Goal: Download file/media

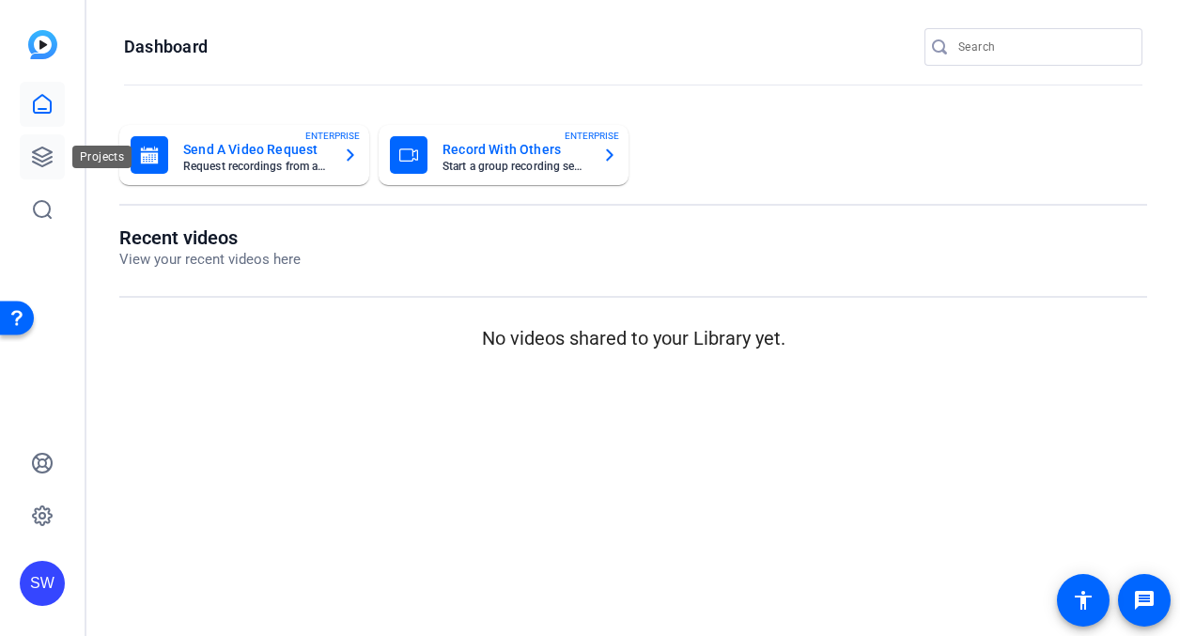
click at [39, 156] on icon at bounding box center [42, 156] width 19 height 19
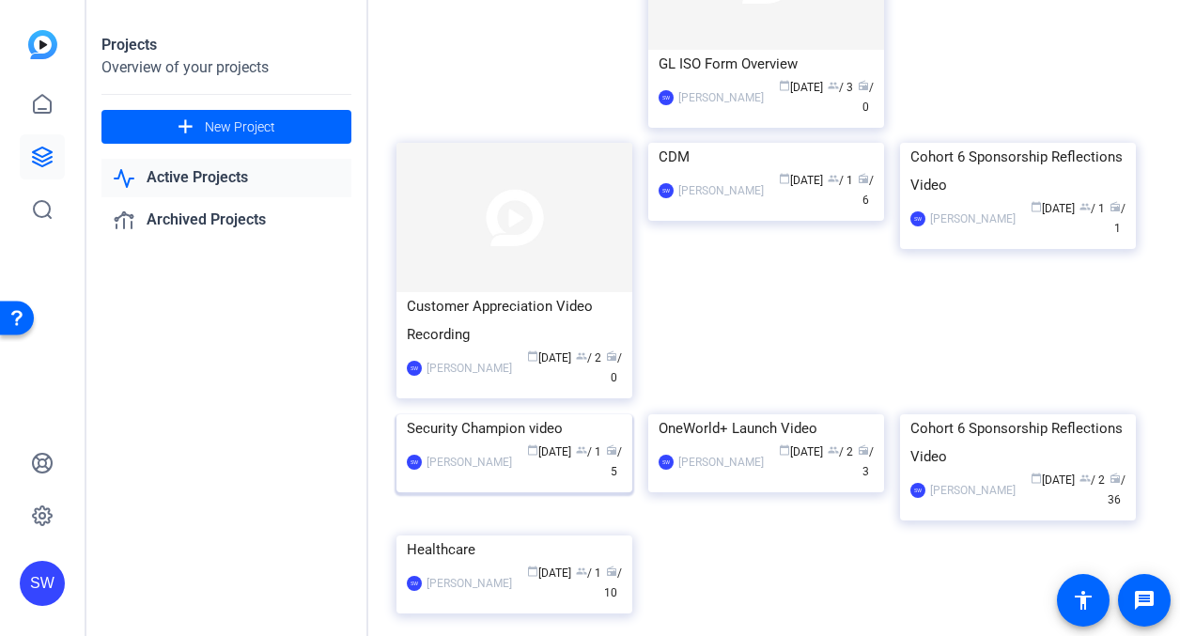
scroll to position [282, 0]
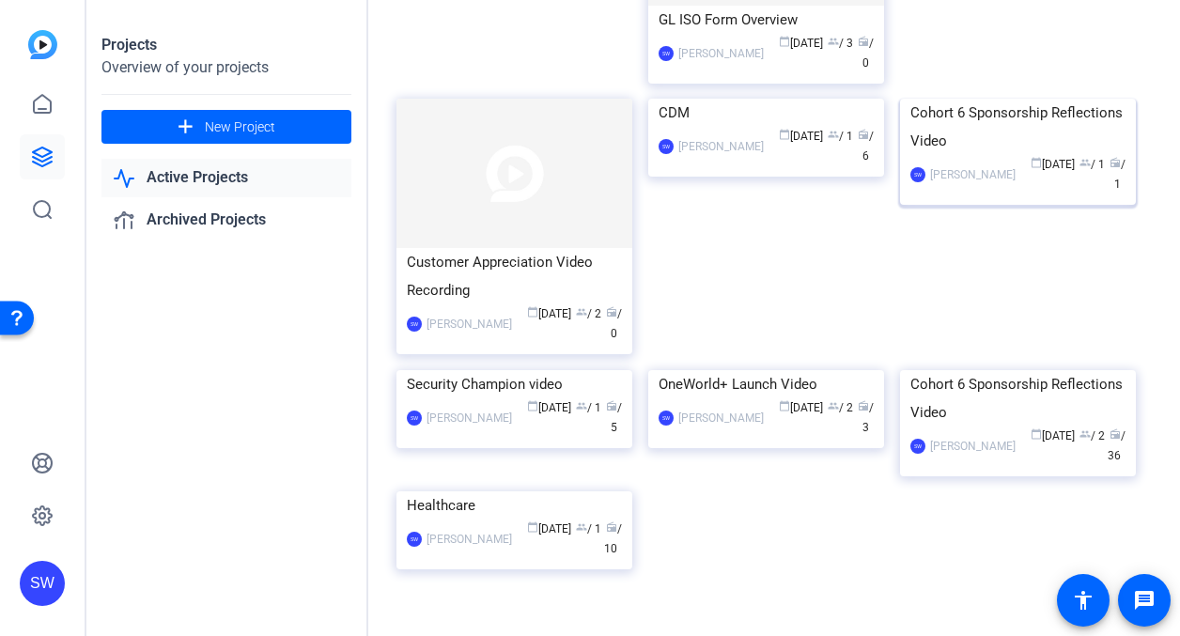
click at [1024, 210] on mat-card-content "Cohort 6 Sponsorship Reflections Video SW Steve Winiecki calendar_today Aug 12 …" at bounding box center [1017, 154] width 245 height 111
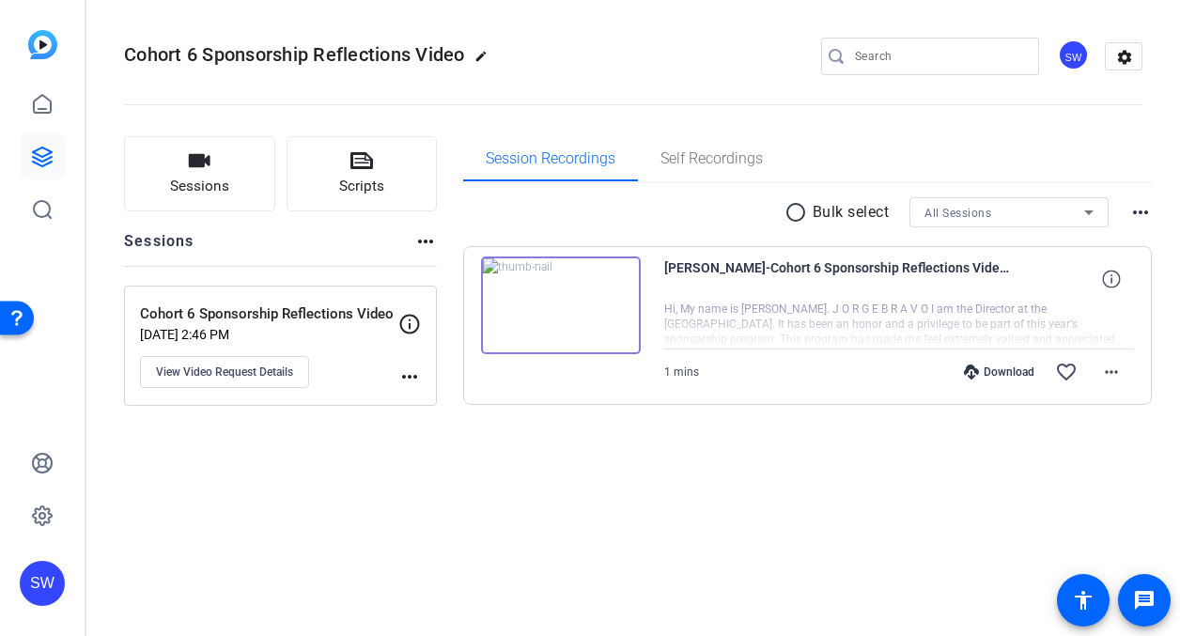
click at [560, 302] on img at bounding box center [561, 305] width 160 height 98
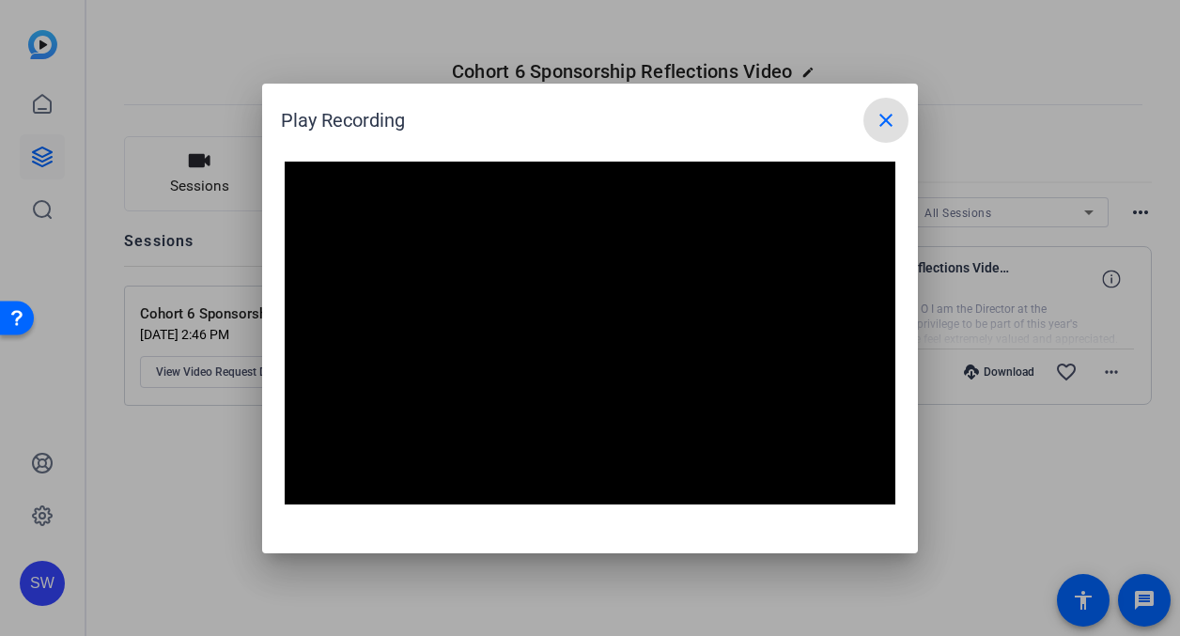
click at [891, 123] on mat-icon "close" at bounding box center [886, 120] width 23 height 23
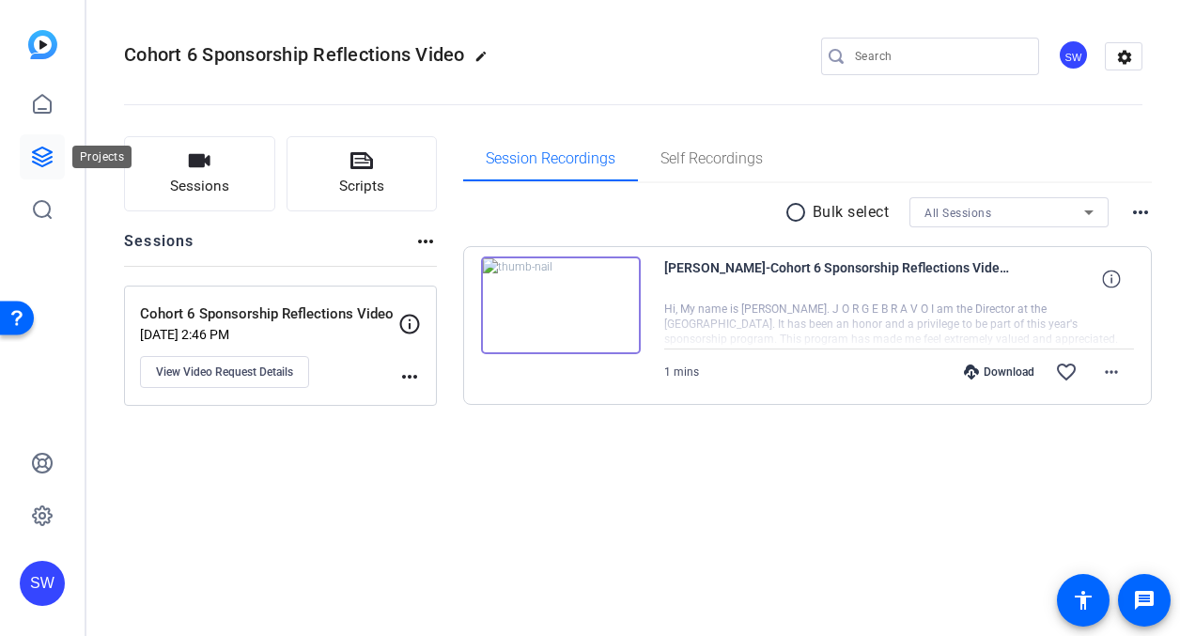
click at [39, 150] on icon at bounding box center [42, 157] width 23 height 23
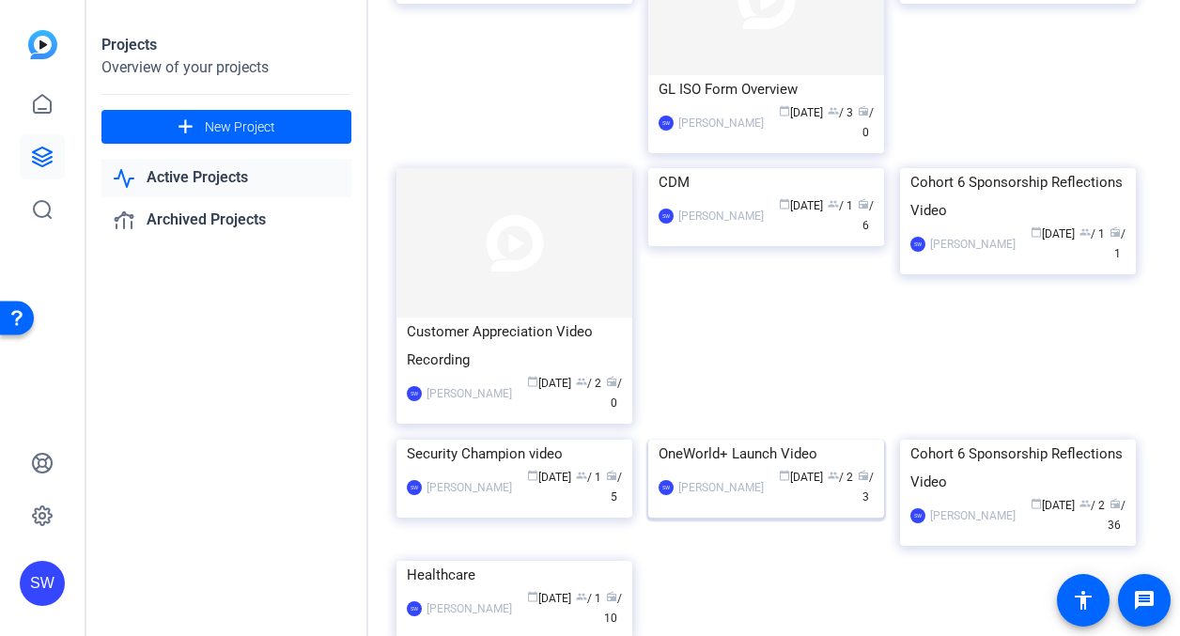
scroll to position [282, 0]
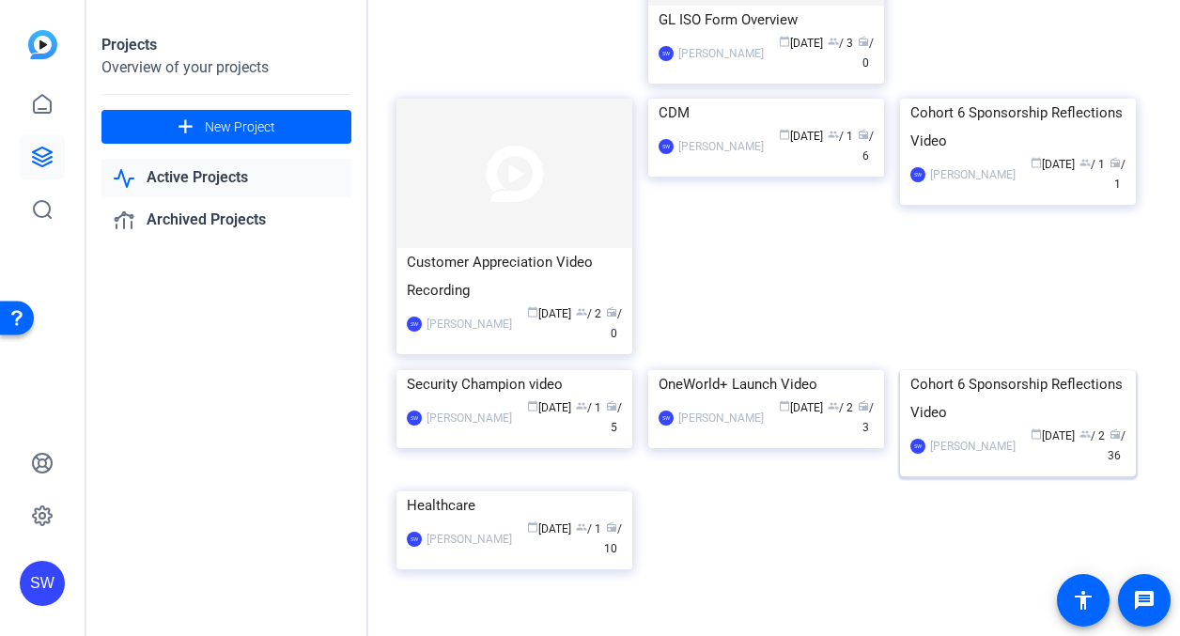
click at [964, 466] on div "SW Steve Winiecki calendar_today May 16 group / 2 radio / 36" at bounding box center [1017, 446] width 215 height 39
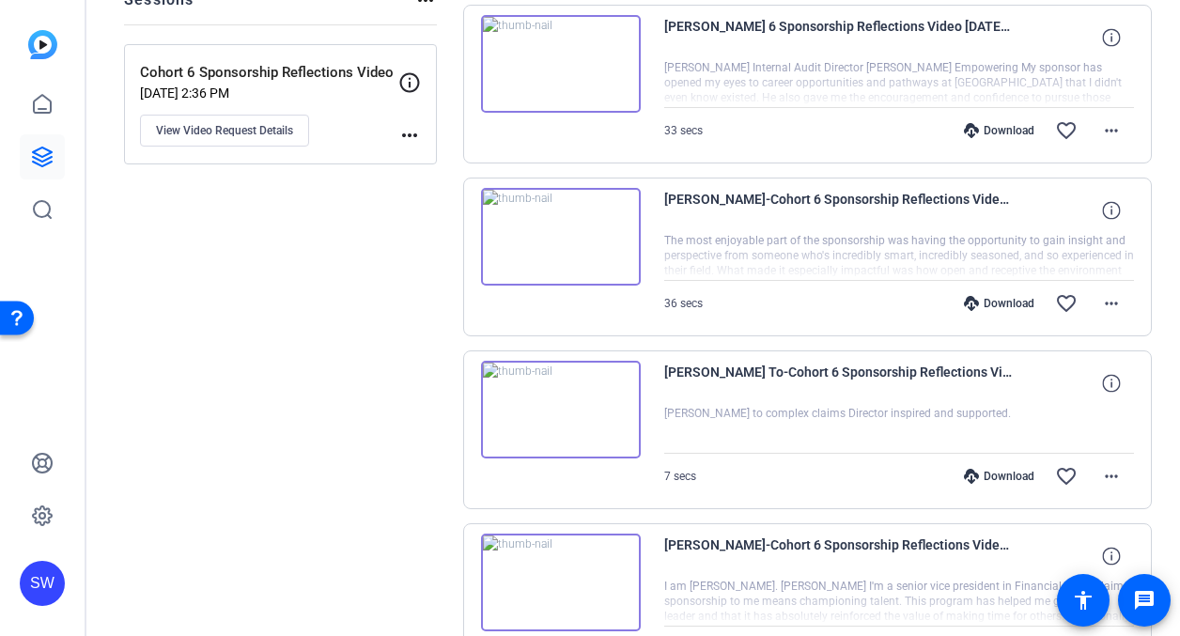
scroll to position [188, 0]
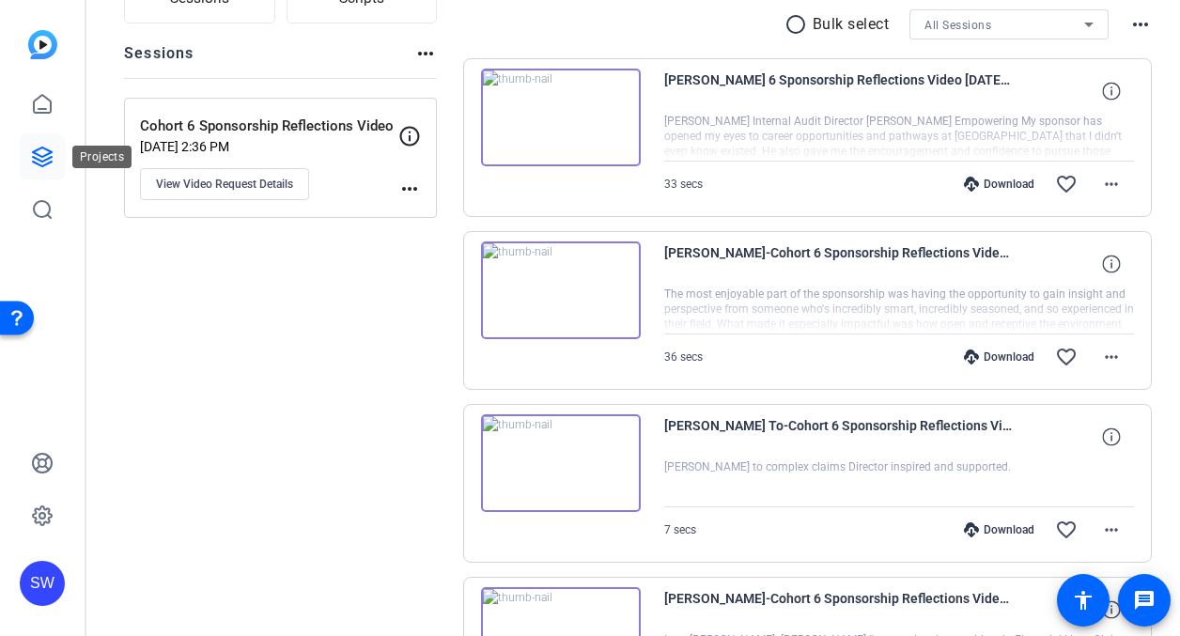
click at [46, 155] on icon at bounding box center [42, 156] width 19 height 19
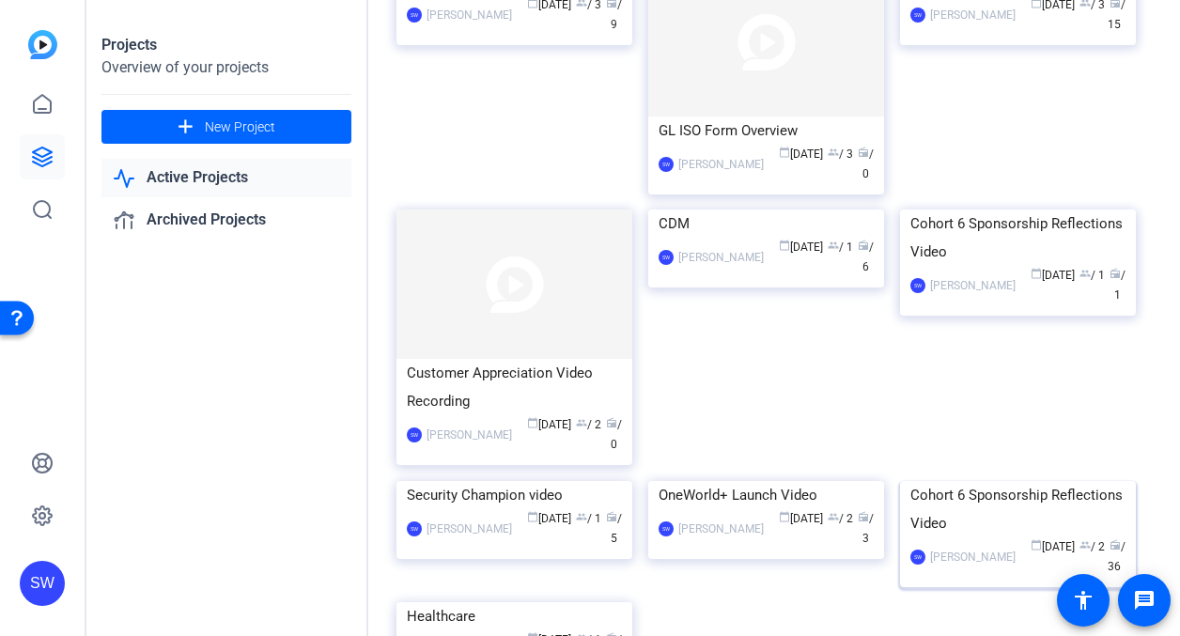
scroll to position [188, 0]
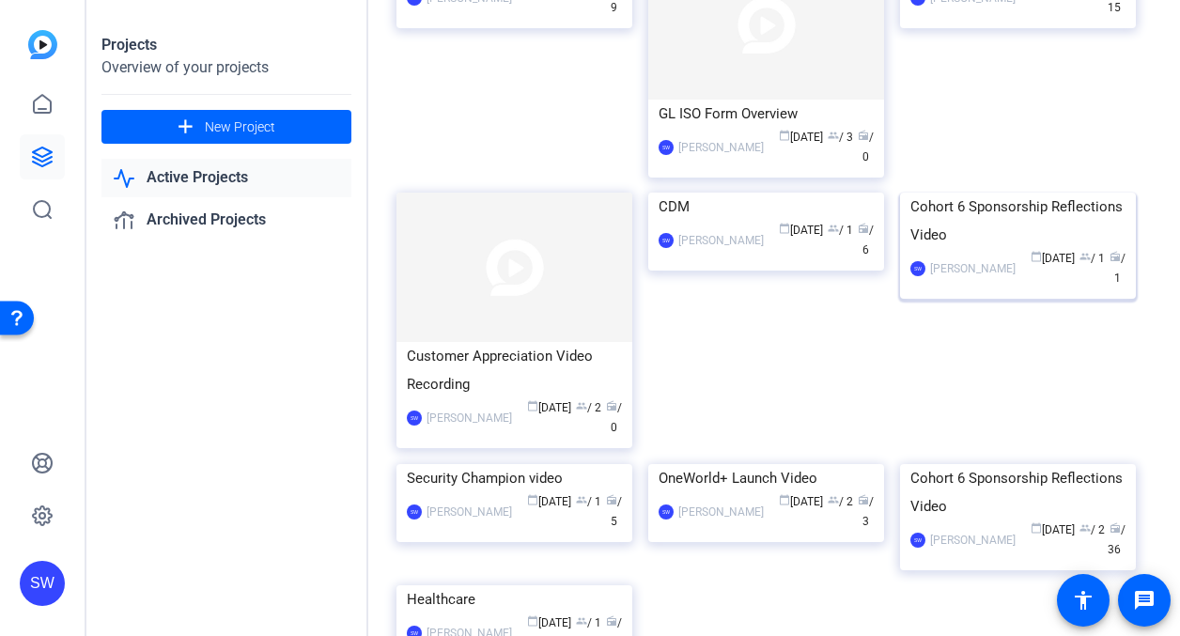
click at [1066, 288] on div "calendar_today Aug 12 group / 1 radio / 1" at bounding box center [1075, 268] width 101 height 39
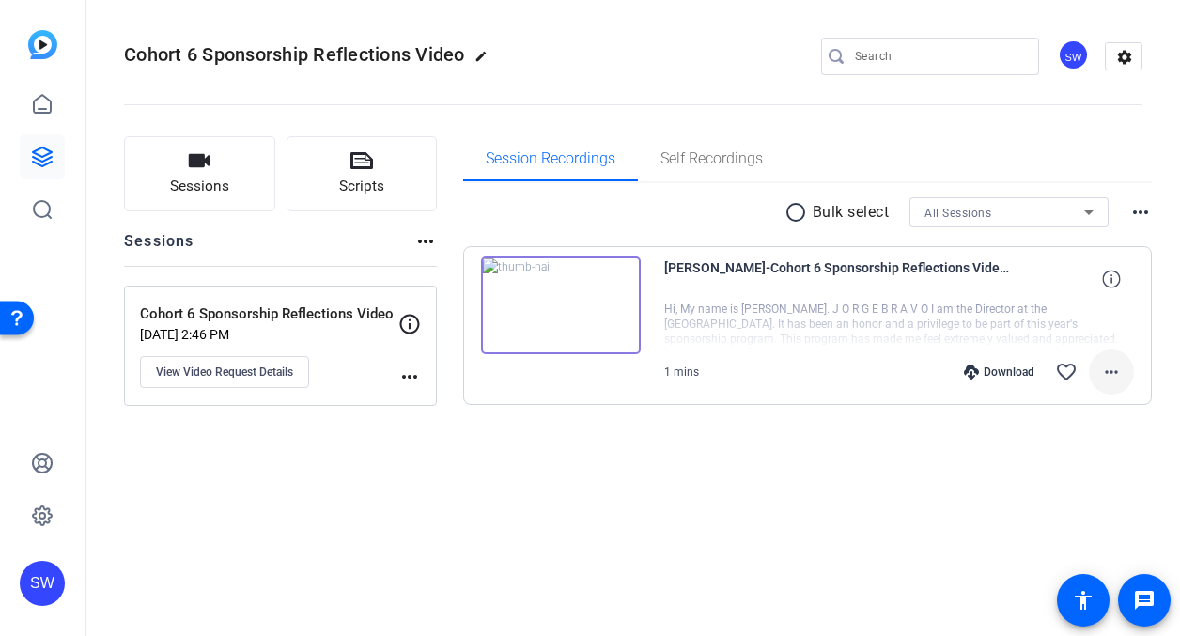
click at [1110, 369] on mat-icon "more_horiz" at bounding box center [1111, 372] width 23 height 23
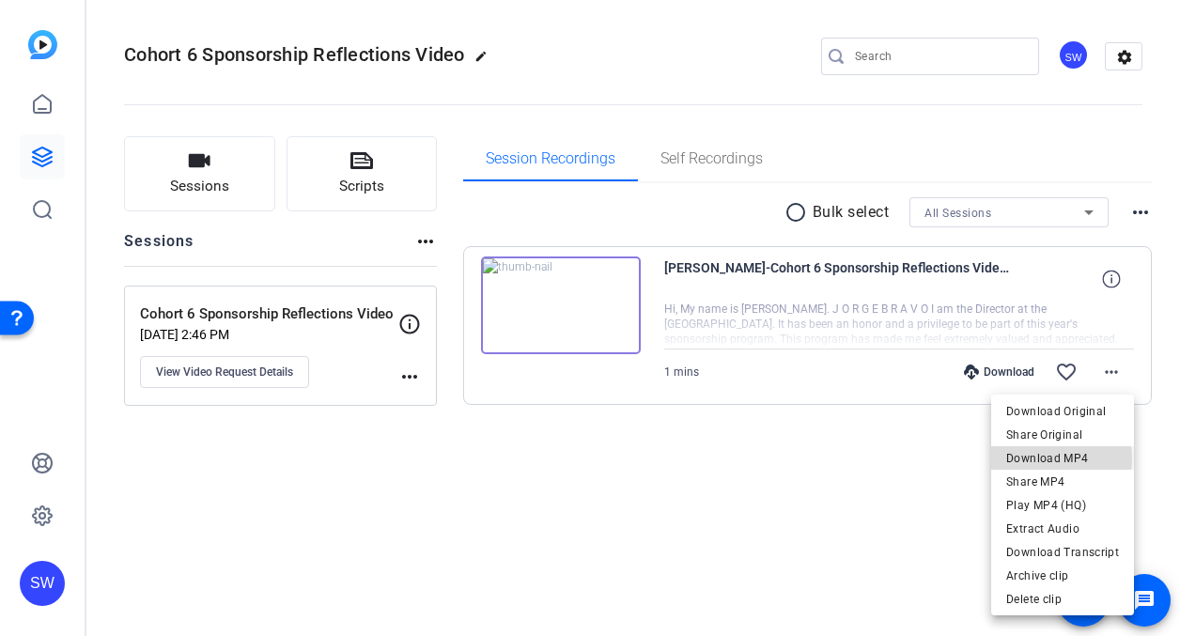
click at [1035, 459] on span "Download MP4" at bounding box center [1062, 458] width 113 height 23
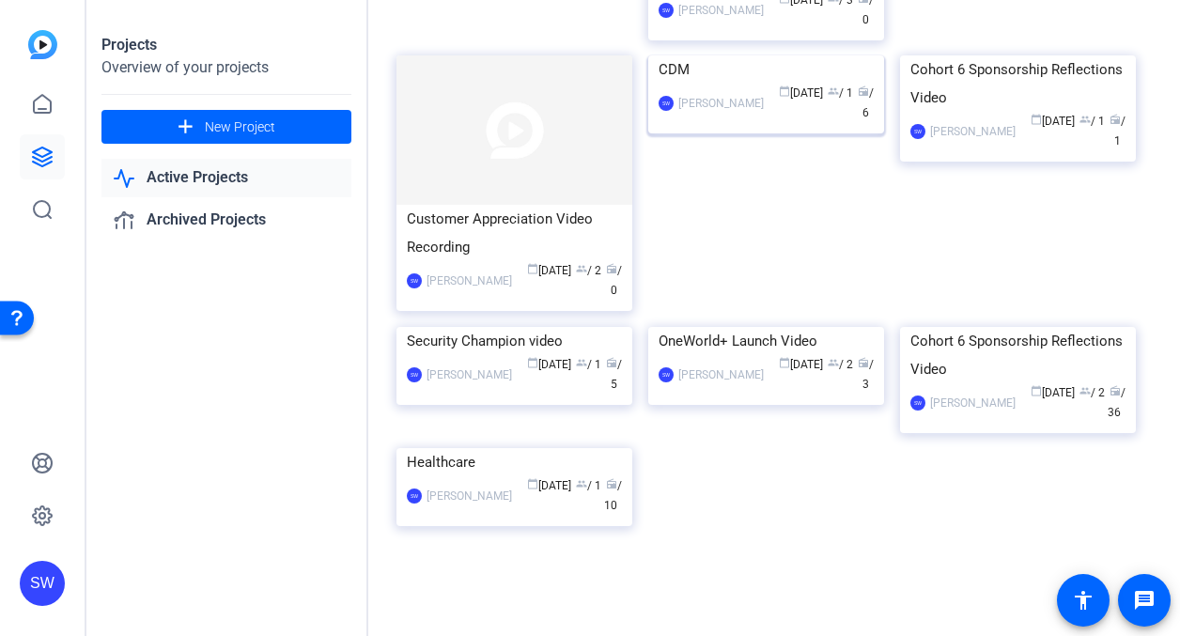
scroll to position [376, 0]
click at [944, 438] on mat-card-content "Cohort 6 Sponsorship Reflections Video SW Steve Winiecki calendar_today May 16 …" at bounding box center [1017, 382] width 245 height 111
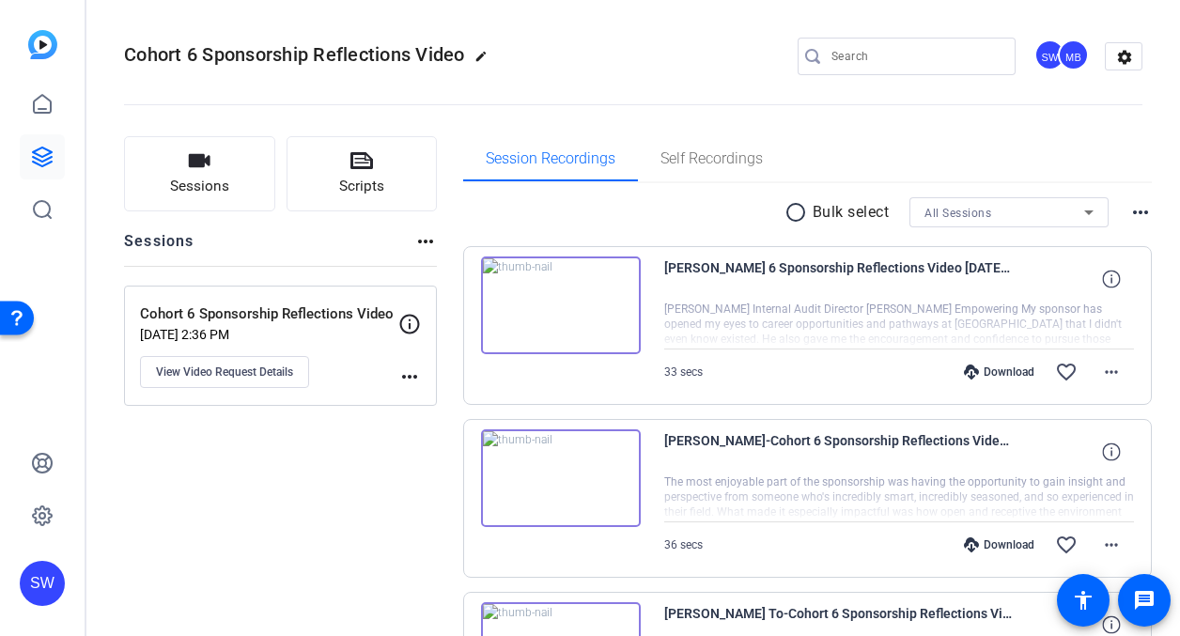
click at [404, 376] on mat-icon "more_horiz" at bounding box center [409, 376] width 23 height 23
click at [329, 380] on div at bounding box center [590, 318] width 1180 height 636
click at [279, 380] on button "View Video Request Details" at bounding box center [224, 372] width 169 height 32
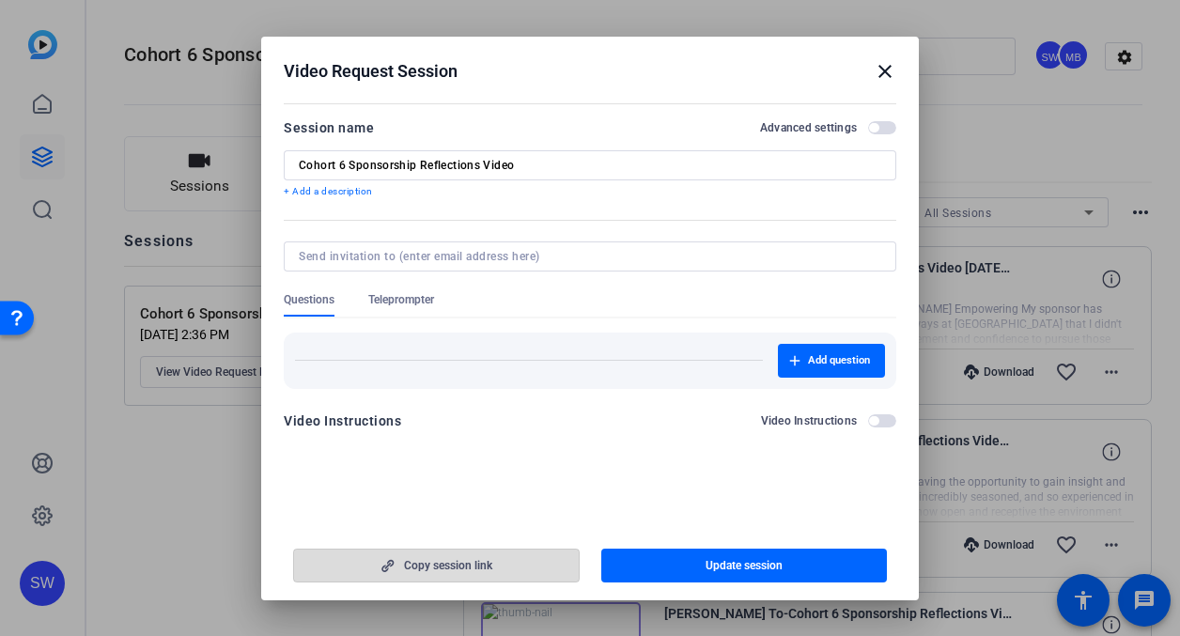
click at [428, 566] on span "Copy session link" at bounding box center [448, 565] width 88 height 15
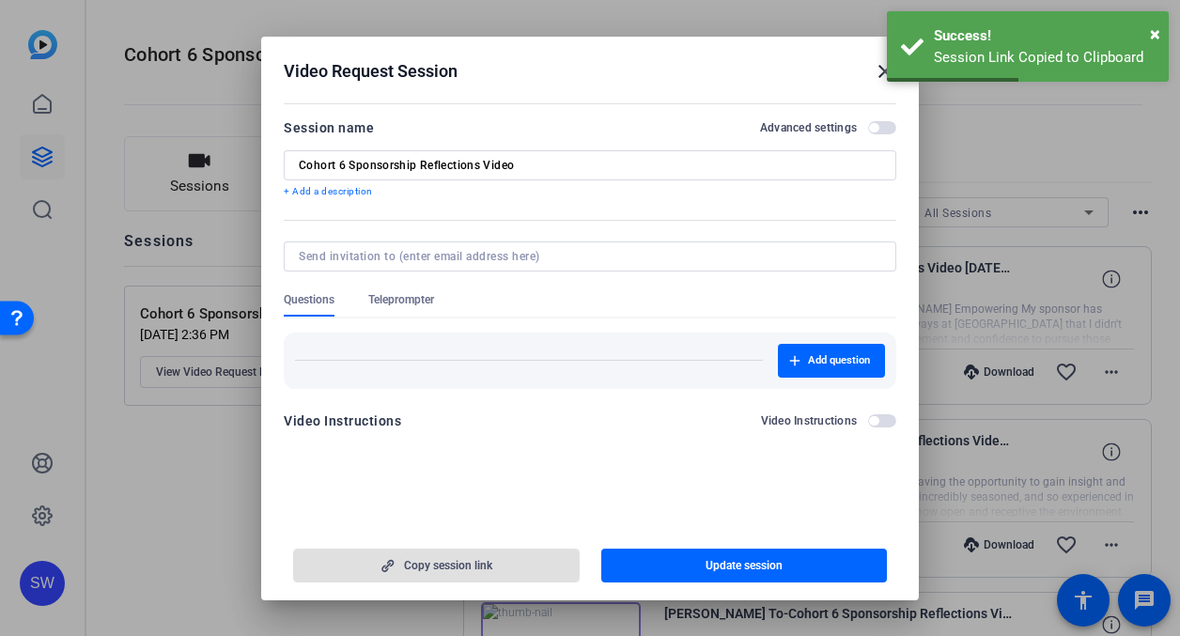
click at [879, 75] on mat-icon "close" at bounding box center [885, 71] width 23 height 23
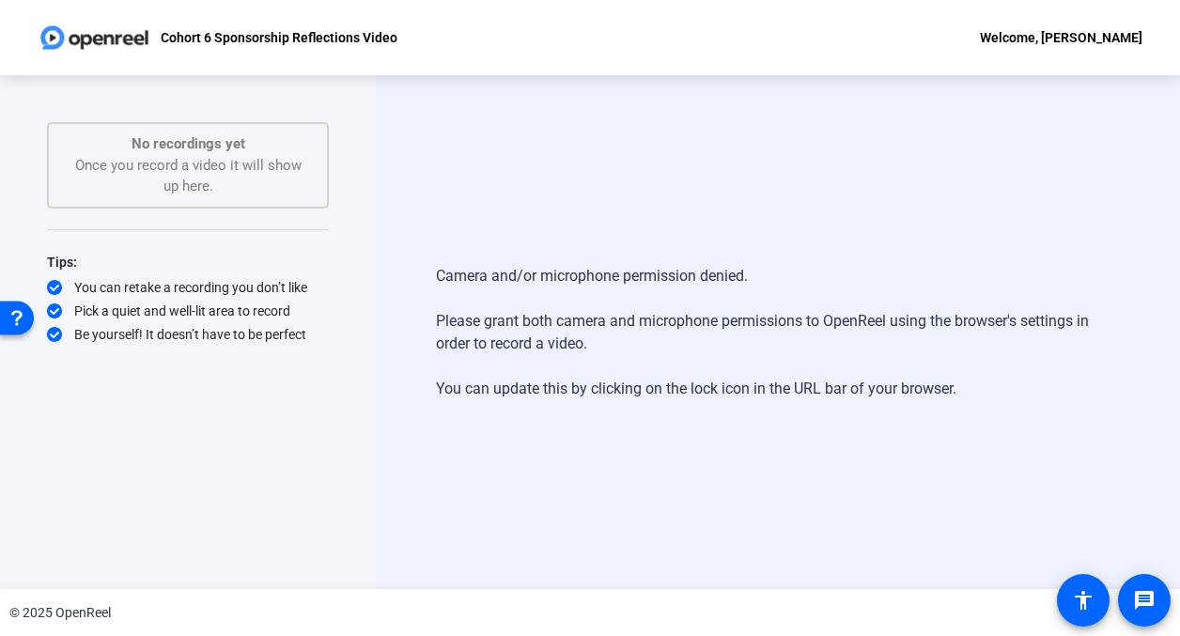
click at [213, 157] on div "No recordings yet Once you record a video it will show up here." at bounding box center [188, 165] width 241 height 64
click at [1078, 597] on mat-icon "accessibility" at bounding box center [1083, 600] width 23 height 23
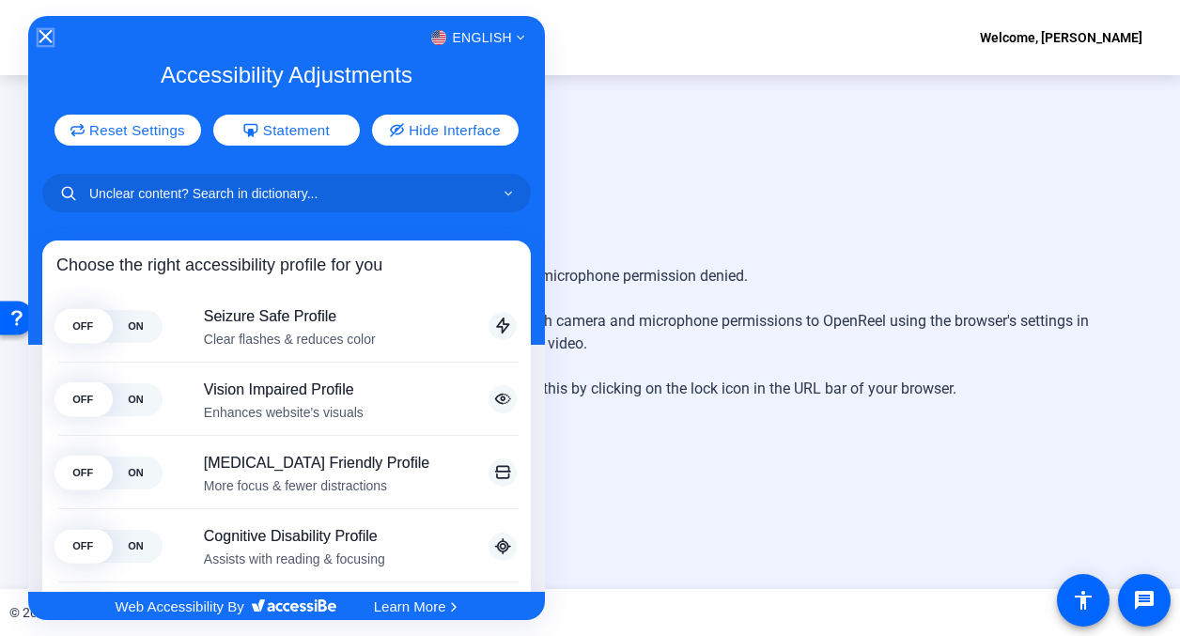
click at [44, 32] on icon "Close Accessibility Interface" at bounding box center [45, 36] width 13 height 13
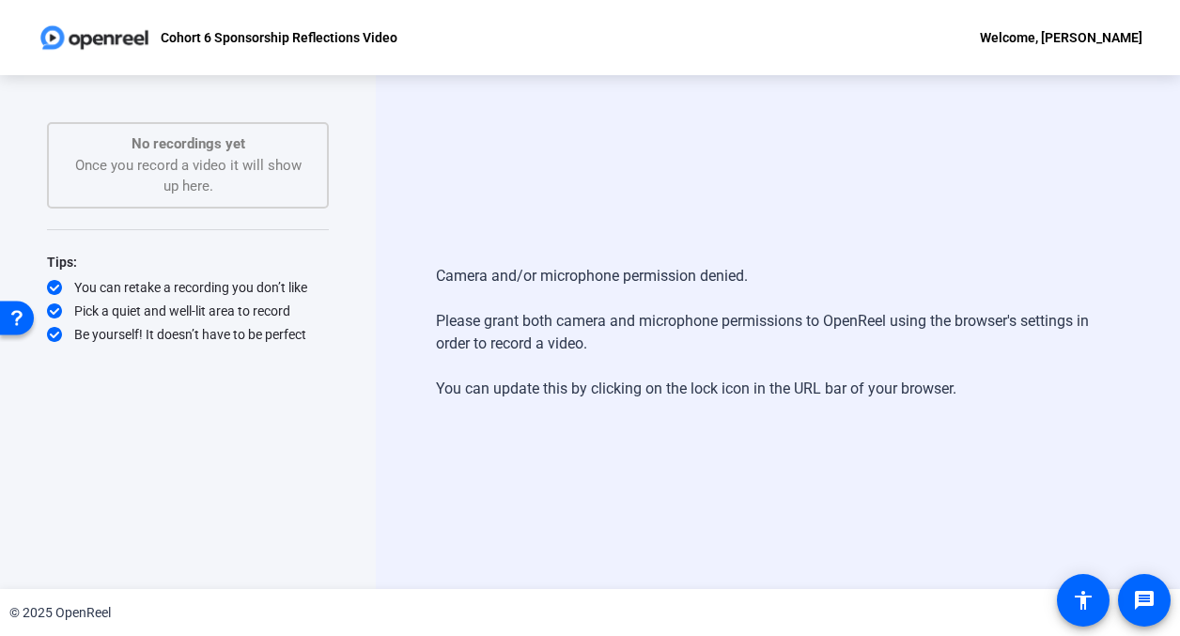
click at [1016, 38] on div "Welcome, [PERSON_NAME]" at bounding box center [1061, 37] width 163 height 23
